Goal: Transaction & Acquisition: Purchase product/service

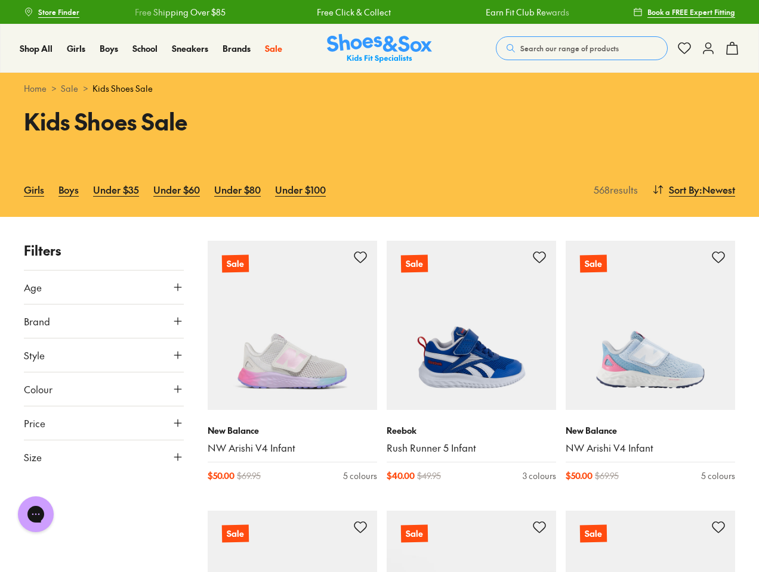
click at [581, 48] on span "Search our range of products" at bounding box center [569, 48] width 98 height 11
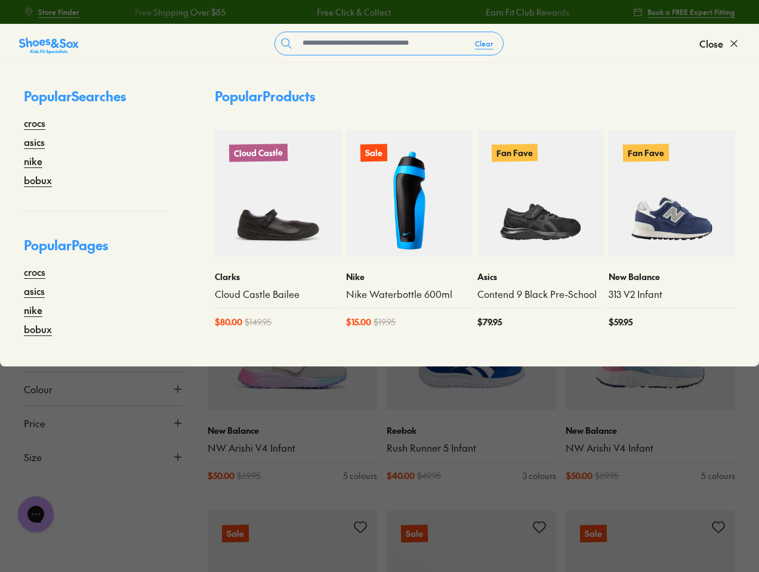
click at [484, 44] on button "Clear" at bounding box center [484, 43] width 38 height 21
click at [719, 44] on span "Close" at bounding box center [711, 43] width 24 height 14
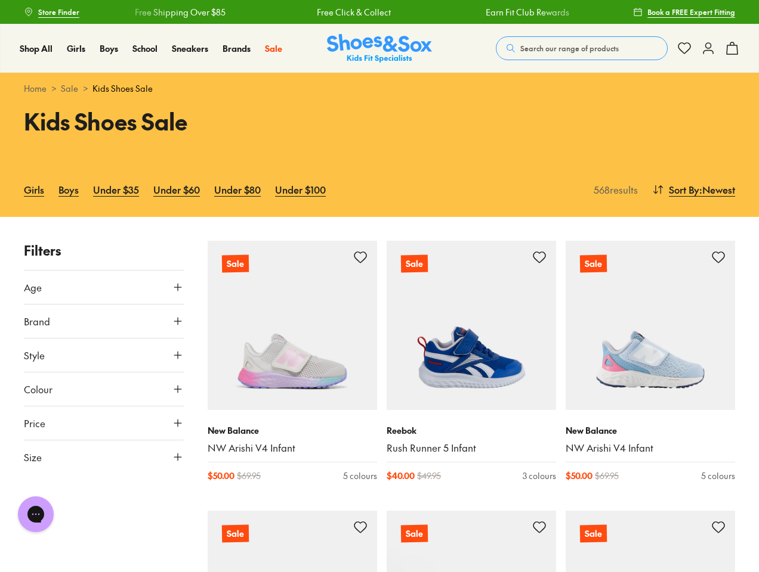
click at [732, 48] on icon at bounding box center [732, 48] width 14 height 14
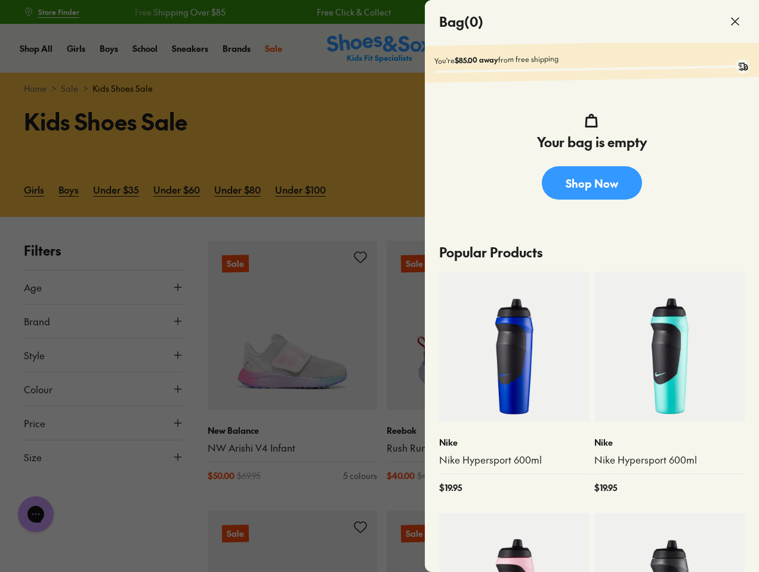
click at [692, 190] on div at bounding box center [379, 286] width 759 height 572
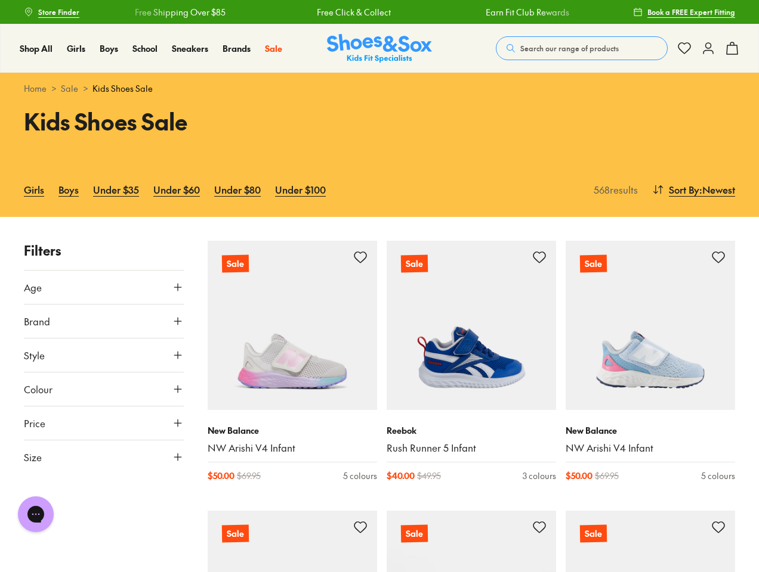
click at [104, 287] on button "Age" at bounding box center [104, 287] width 160 height 33
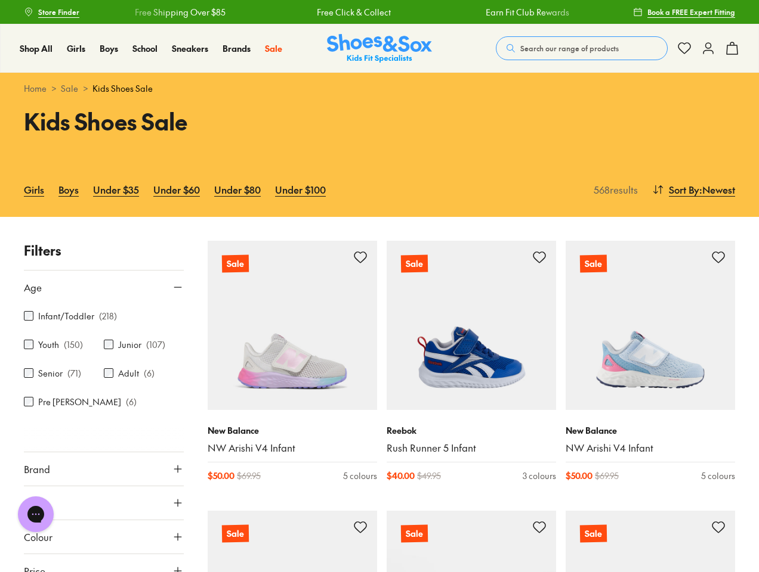
click at [104, 321] on p "( 218 )" at bounding box center [108, 316] width 18 height 13
click at [29, 550] on button "Colour" at bounding box center [104, 537] width 160 height 33
